Goal: Task Accomplishment & Management: Complete application form

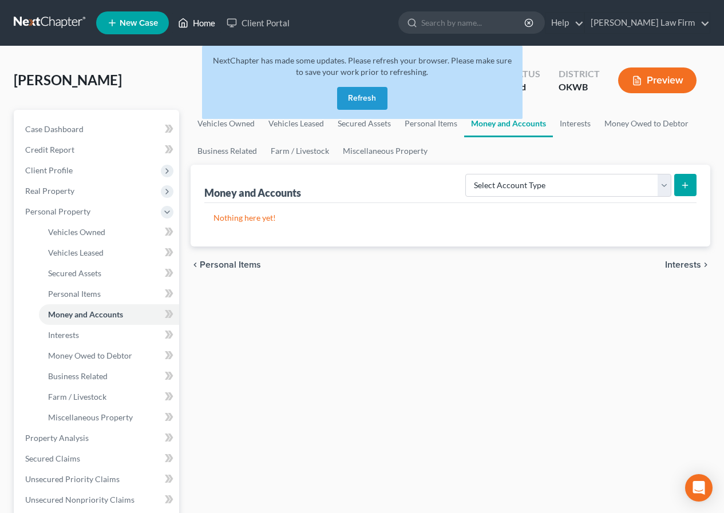
click at [200, 24] on link "Home" at bounding box center [196, 23] width 49 height 21
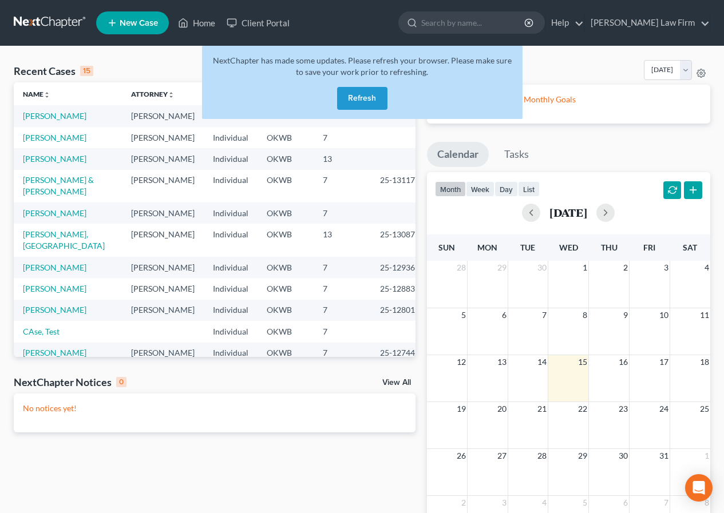
click at [370, 97] on button "Refresh" at bounding box center [362, 98] width 50 height 23
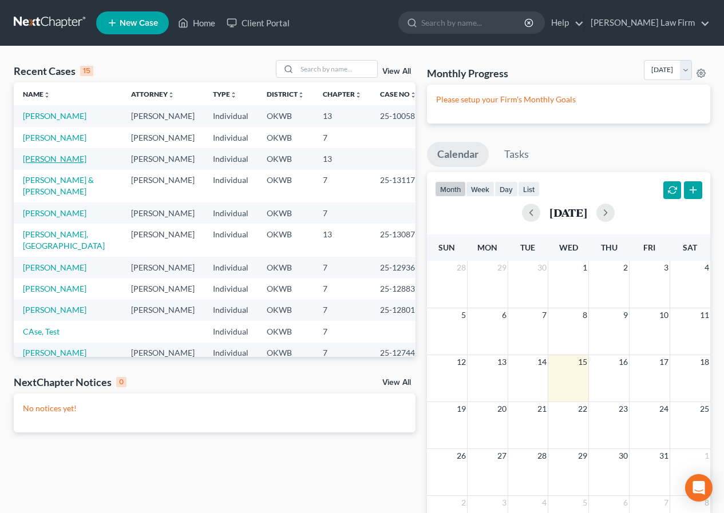
click at [74, 164] on link "[PERSON_NAME]" at bounding box center [54, 159] width 63 height 10
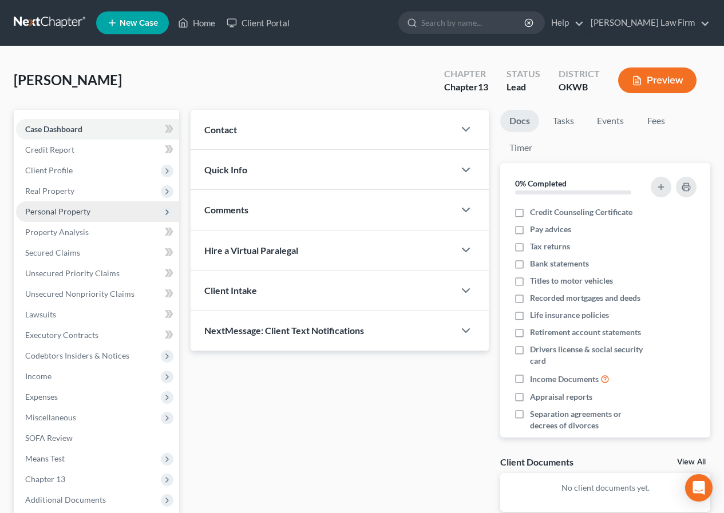
click at [70, 214] on span "Personal Property" at bounding box center [57, 212] width 65 height 10
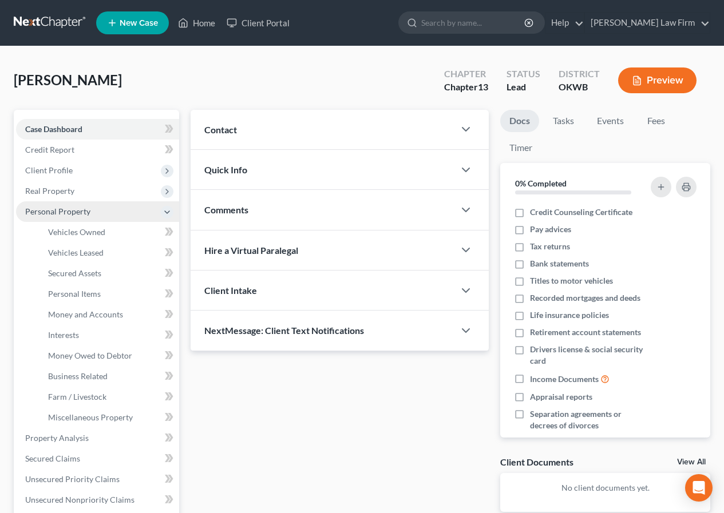
click at [83, 212] on span "Personal Property" at bounding box center [57, 212] width 65 height 10
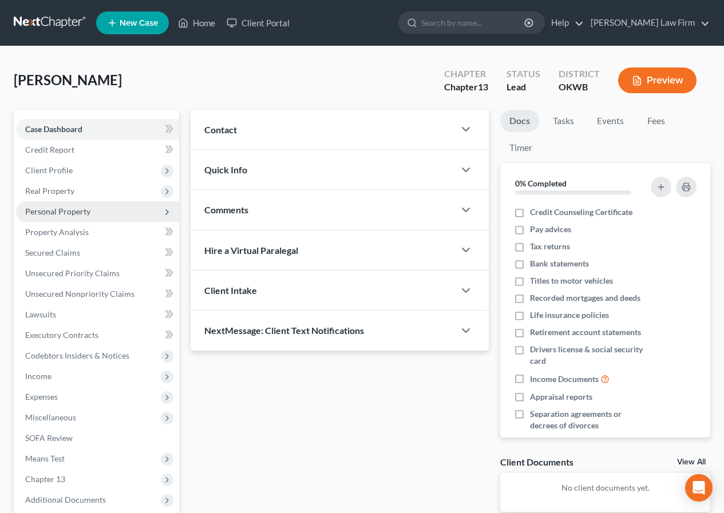
click at [83, 212] on span "Personal Property" at bounding box center [57, 212] width 65 height 10
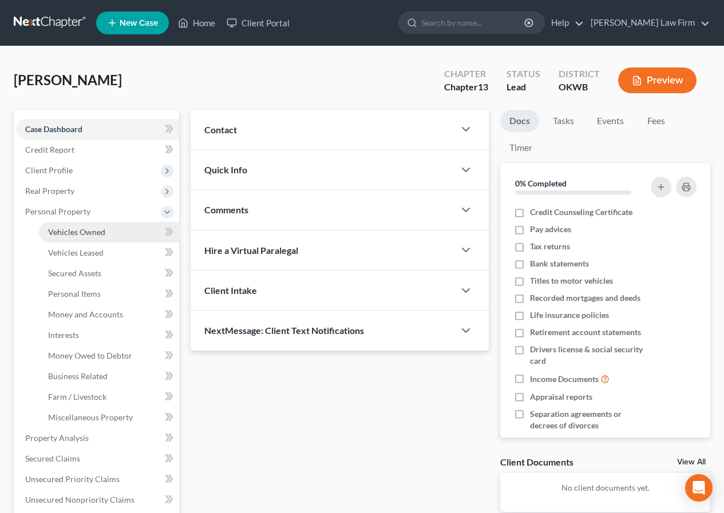
click at [88, 236] on span "Vehicles Owned" at bounding box center [76, 232] width 57 height 10
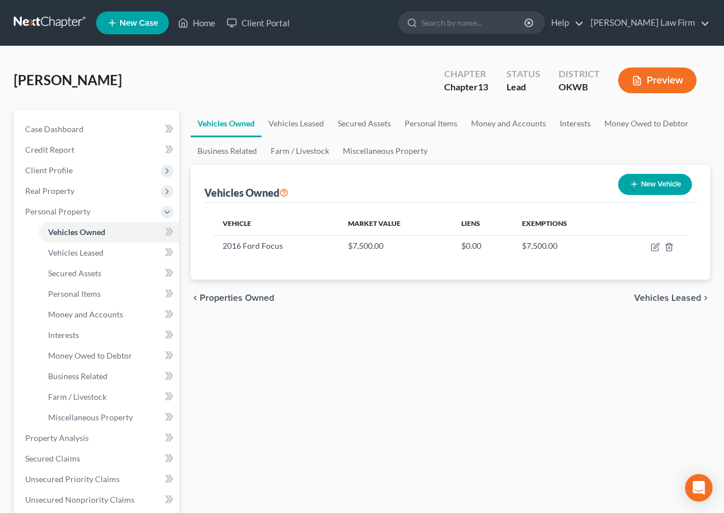
click at [660, 296] on span "Vehicles Leased" at bounding box center [667, 297] width 67 height 9
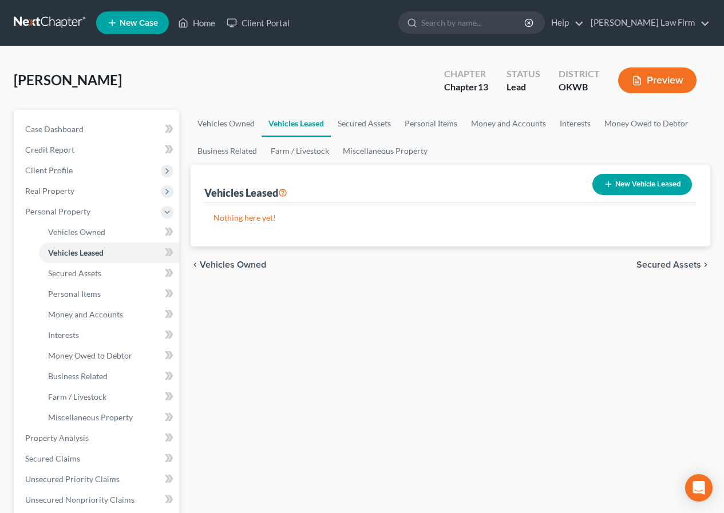
click at [664, 263] on span "Secured Assets" at bounding box center [668, 264] width 65 height 9
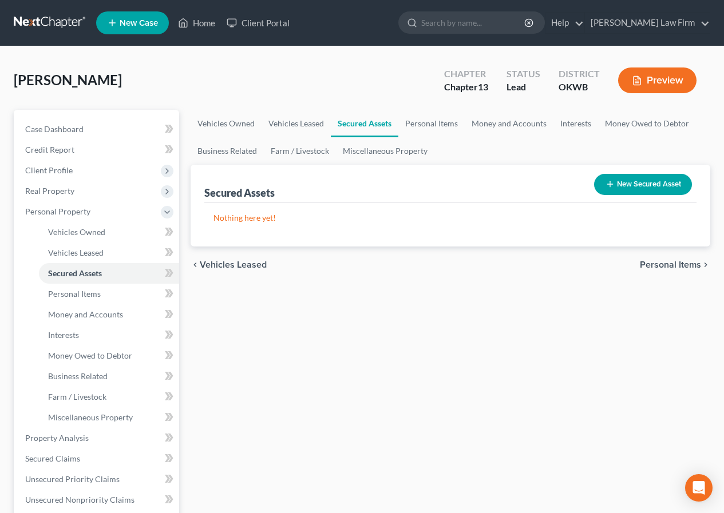
click at [656, 182] on button "New Secured Asset" at bounding box center [643, 184] width 98 height 21
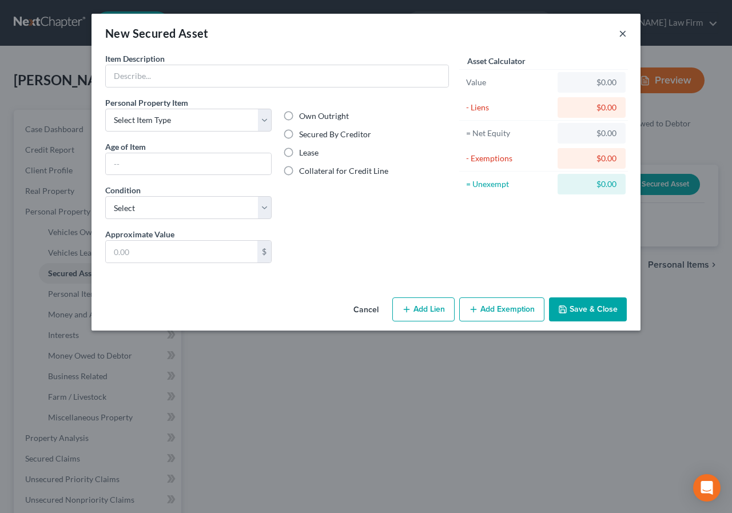
click at [622, 34] on button "×" at bounding box center [623, 33] width 8 height 14
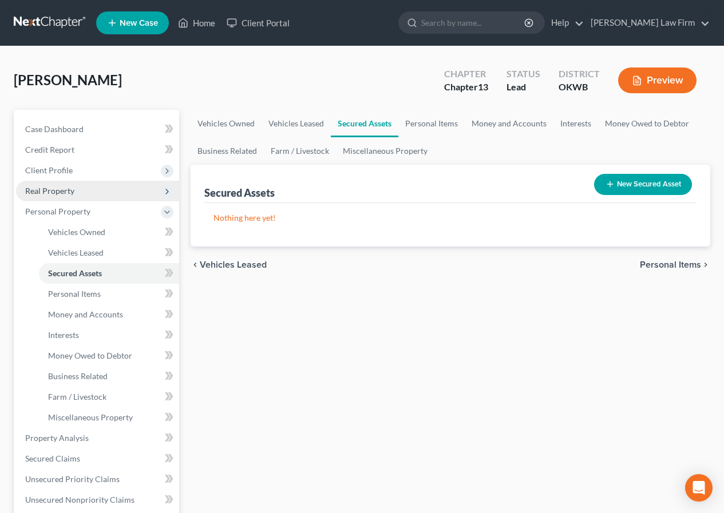
click at [79, 186] on span "Real Property" at bounding box center [97, 191] width 163 height 21
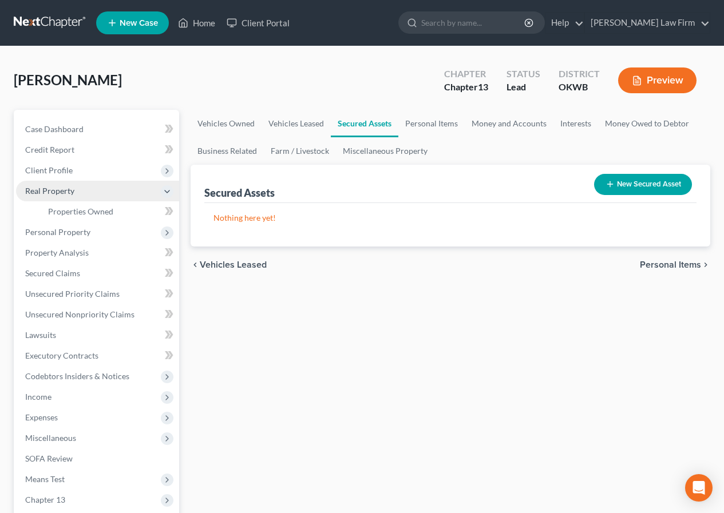
click at [82, 191] on span "Real Property" at bounding box center [97, 191] width 163 height 21
click at [100, 209] on span "Properties Owned" at bounding box center [80, 212] width 65 height 10
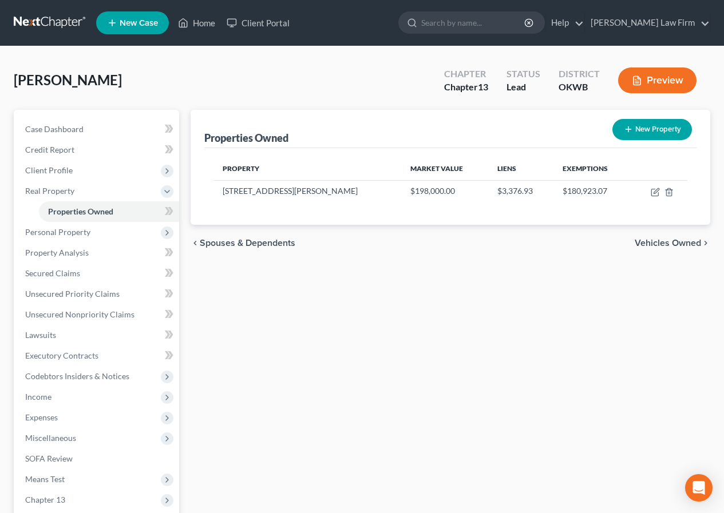
click at [643, 244] on span "Vehicles Owned" at bounding box center [667, 243] width 66 height 9
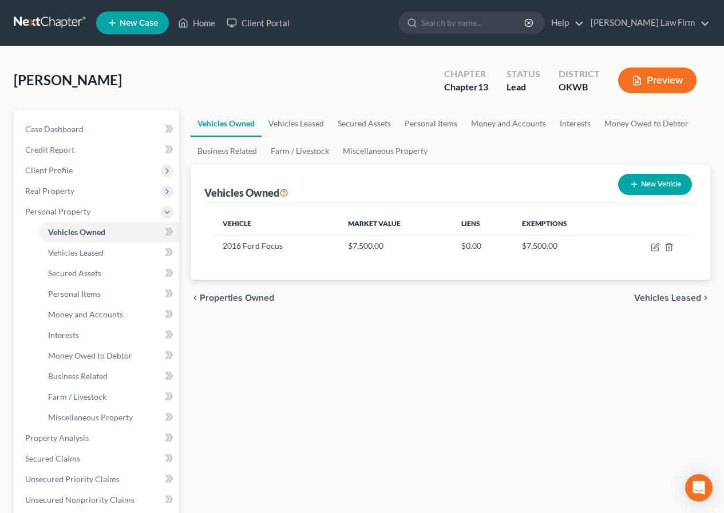
click at [656, 294] on span "Vehicles Leased" at bounding box center [667, 297] width 67 height 9
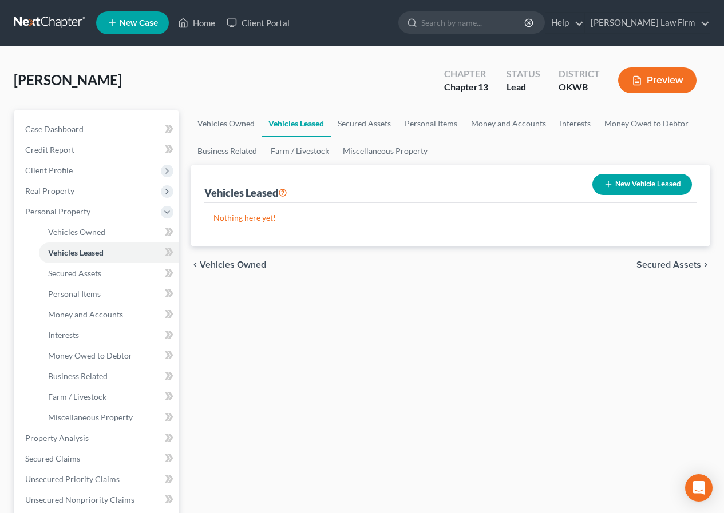
click at [670, 261] on span "Secured Assets" at bounding box center [668, 264] width 65 height 9
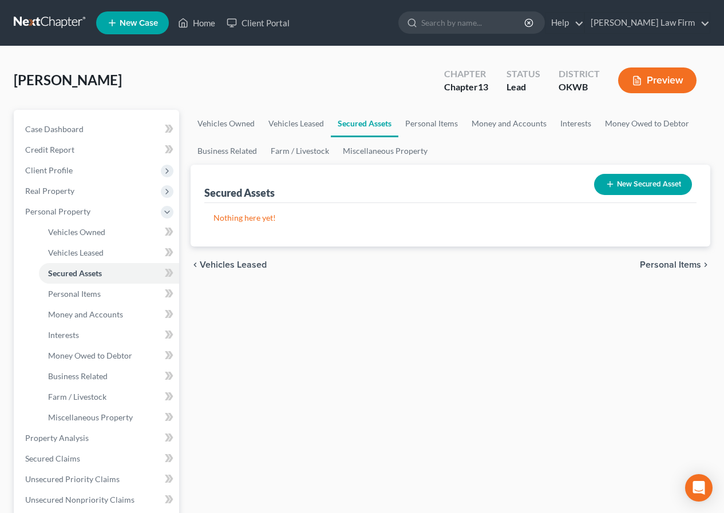
click at [670, 261] on span "Personal Items" at bounding box center [670, 264] width 61 height 9
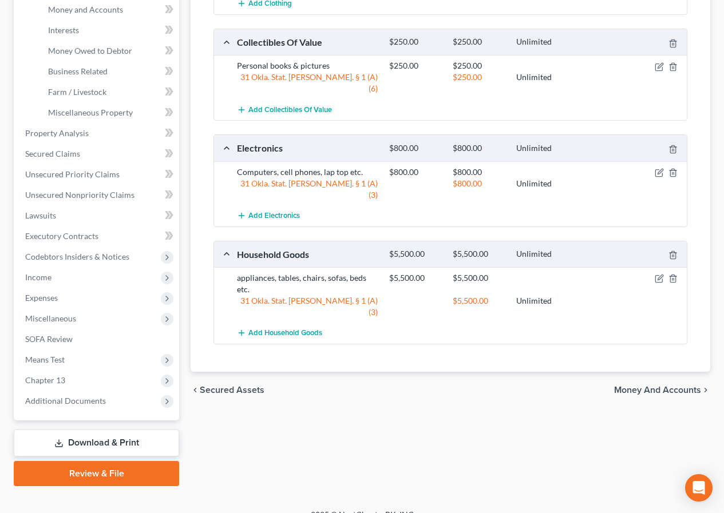
scroll to position [321, 0]
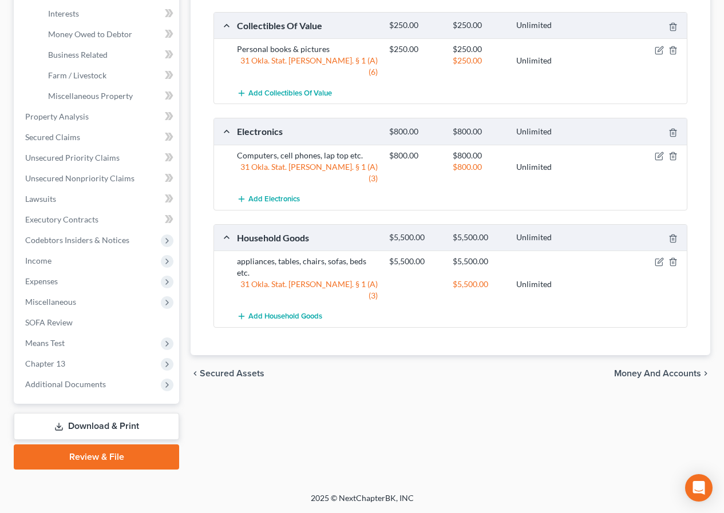
click at [640, 369] on span "Money and Accounts" at bounding box center [657, 373] width 87 height 9
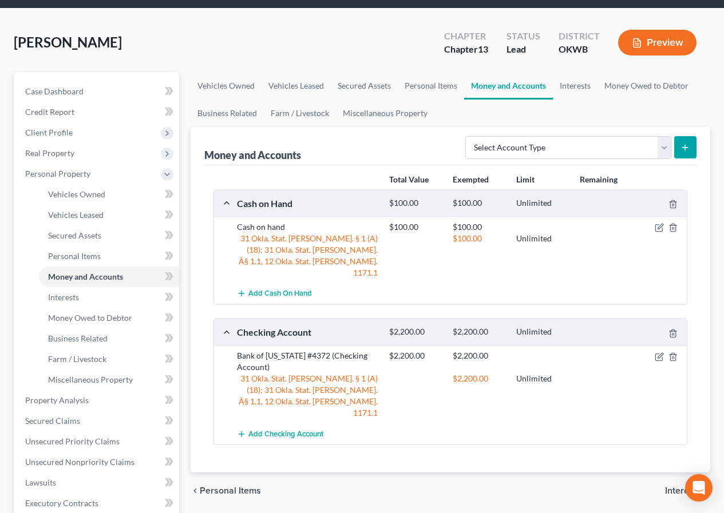
scroll to position [114, 0]
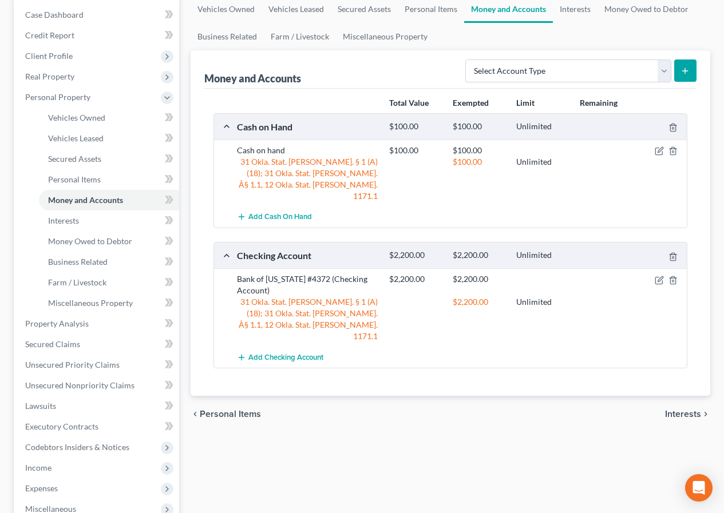
click at [677, 410] on span "Interests" at bounding box center [683, 414] width 36 height 9
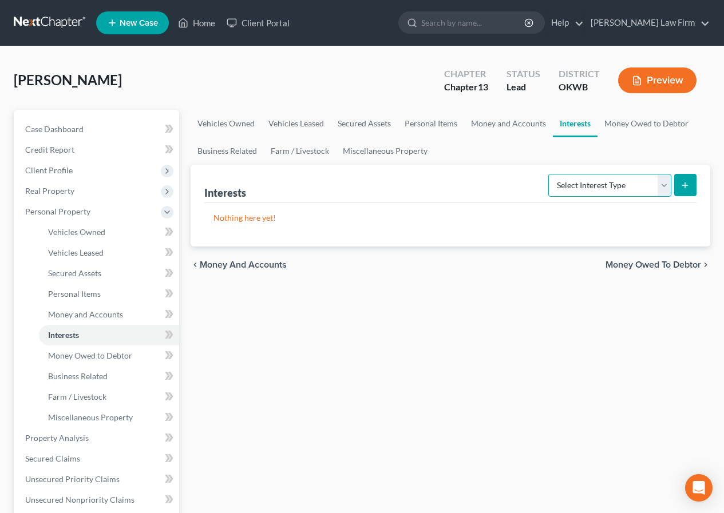
click at [664, 184] on select "Select Interest Type 401K Annuity Bond Education IRA Government Bond Government…" at bounding box center [609, 185] width 123 height 23
click at [681, 184] on icon "submit" at bounding box center [684, 185] width 9 height 9
